Goal: Go to known website: Access a specific website the user already knows

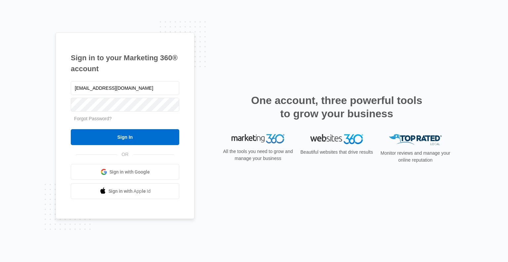
type input "clowry@lavenderqueen.ca"
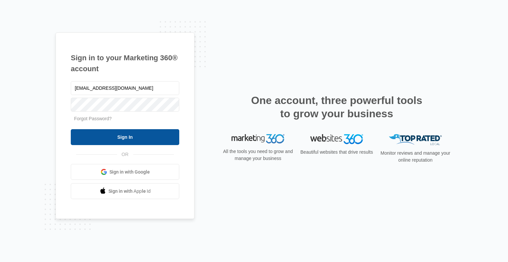
click at [134, 140] on input "Sign In" at bounding box center [125, 137] width 108 height 16
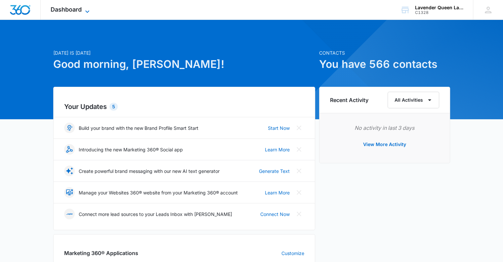
click at [86, 8] on icon at bounding box center [87, 12] width 8 height 8
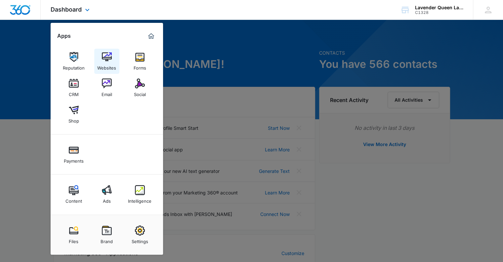
click at [112, 63] on div "Websites" at bounding box center [106, 66] width 19 height 9
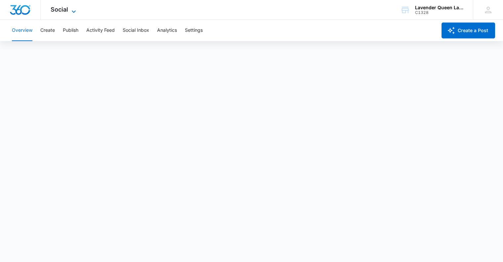
click at [72, 12] on icon at bounding box center [74, 11] width 4 height 2
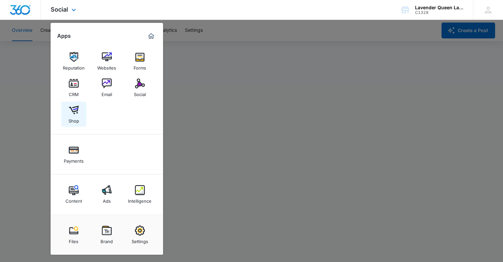
click at [74, 111] on img at bounding box center [74, 110] width 10 height 10
